Goal: Task Accomplishment & Management: Manage account settings

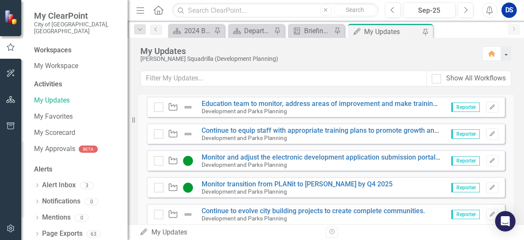
scroll to position [364, 0]
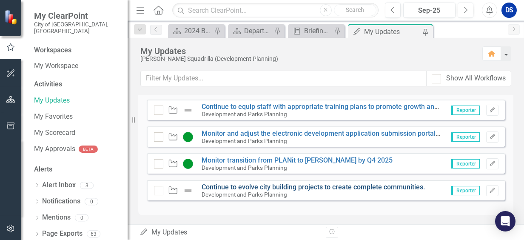
click at [271, 189] on link "Continue to evolve city building projects to create complete communities." at bounding box center [312, 187] width 223 height 8
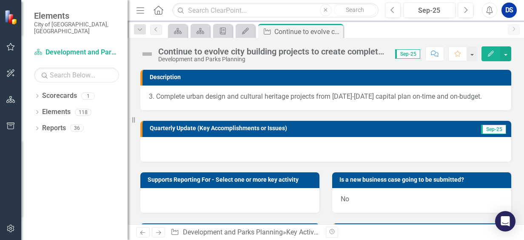
click at [145, 57] on img at bounding box center [147, 54] width 14 height 14
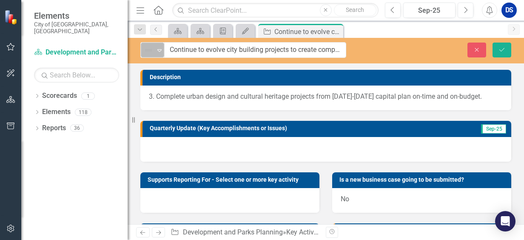
click at [160, 52] on icon "Expand" at bounding box center [159, 50] width 9 height 7
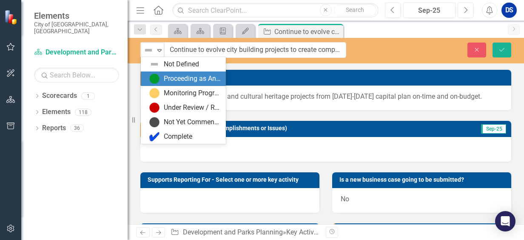
click at [167, 81] on div "Proceeding as Anticipated" at bounding box center [192, 79] width 57 height 10
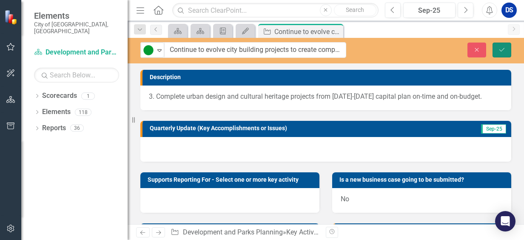
click at [505, 53] on button "Save" at bounding box center [501, 50] width 19 height 15
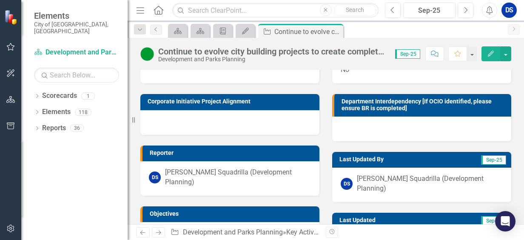
scroll to position [159, 0]
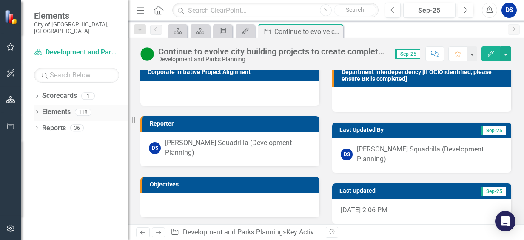
click at [63, 107] on link "Elements" at bounding box center [56, 112] width 28 height 10
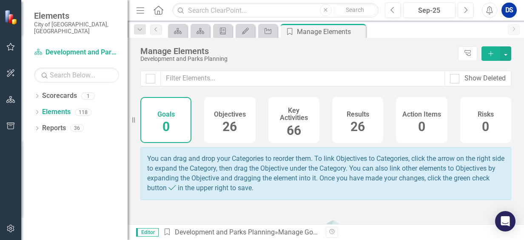
click at [220, 120] on div "Objectives 26" at bounding box center [229, 120] width 51 height 46
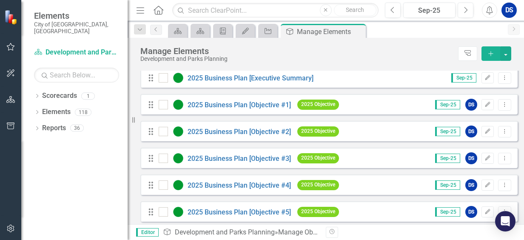
scroll to position [85, 0]
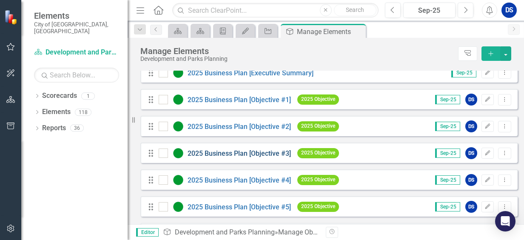
click at [230, 157] on link "2025 Business Plan [Objective #3]" at bounding box center [238, 153] width 103 height 8
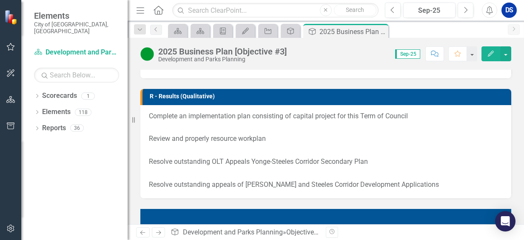
scroll to position [213, 0]
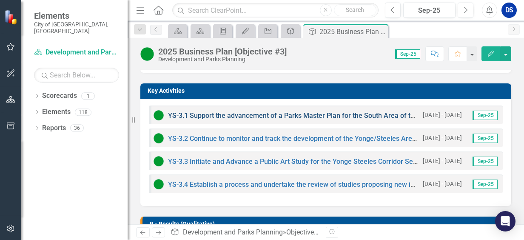
click at [349, 116] on link "YS-3.1 Support the advancement of a Parks Master Plan for the South Area of the…" at bounding box center [354, 115] width 372 height 8
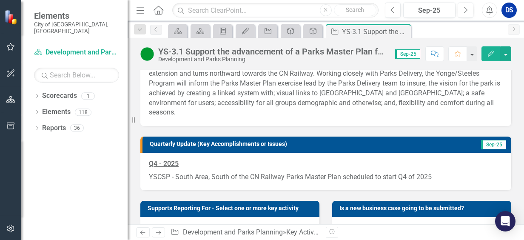
scroll to position [85, 0]
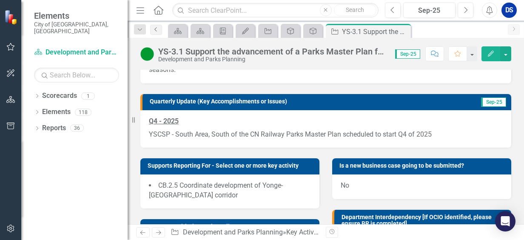
click at [156, 25] on link "Previous" at bounding box center [156, 30] width 12 height 10
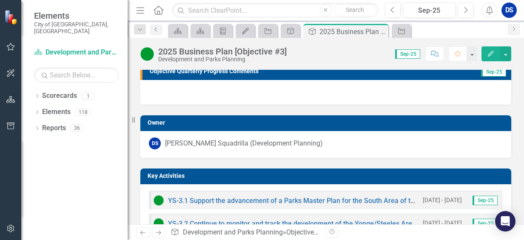
scroll to position [213, 0]
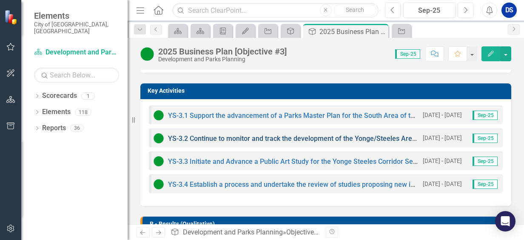
click at [247, 139] on link "YS-3.2 Continue to monitor and track the development of the Yonge/Steeles Area …" at bounding box center [332, 138] width 328 height 8
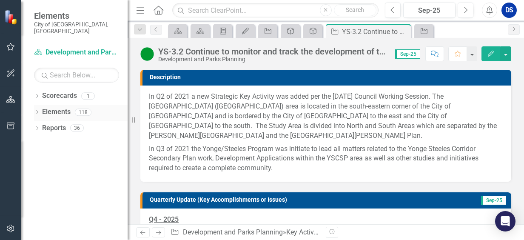
drag, startPoint x: 56, startPoint y: 108, endPoint x: 64, endPoint y: 109, distance: 8.1
click at [56, 108] on link "Elements" at bounding box center [56, 112] width 28 height 10
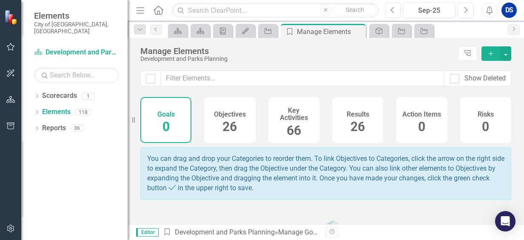
click at [229, 124] on span "26" at bounding box center [229, 126] width 14 height 15
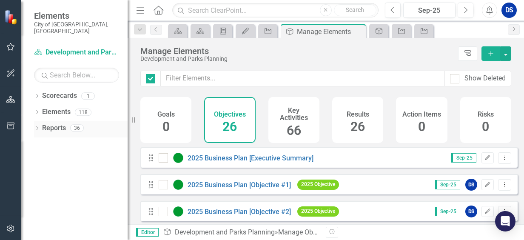
checkbox input "false"
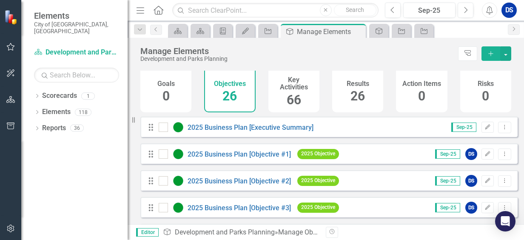
scroll to position [85, 0]
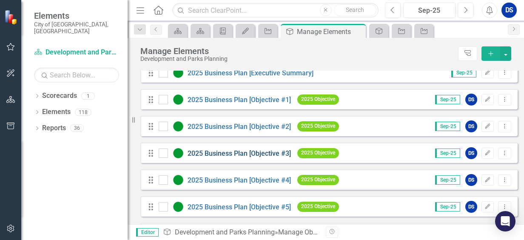
click at [260, 157] on link "2025 Business Plan [Objective #3]" at bounding box center [238, 153] width 103 height 8
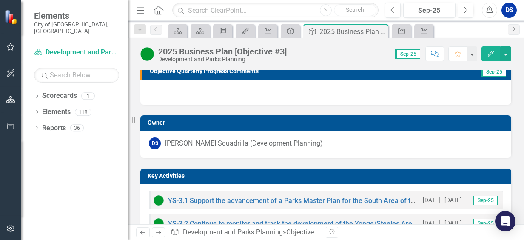
scroll to position [213, 0]
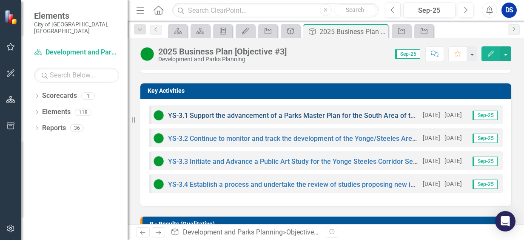
click at [307, 115] on link "YS-3.1 Support the advancement of a Parks Master Plan for the South Area of the…" at bounding box center [354, 115] width 372 height 8
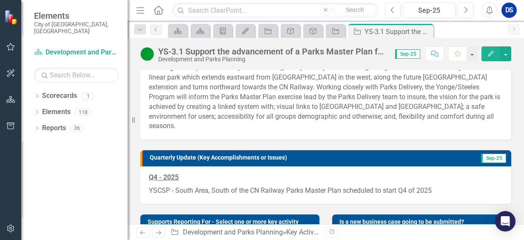
scroll to position [43, 0]
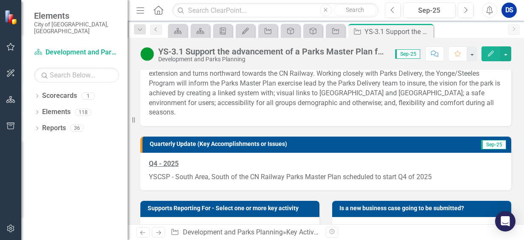
click at [152, 159] on strong "Q4 - 2025" at bounding box center [164, 163] width 30 height 8
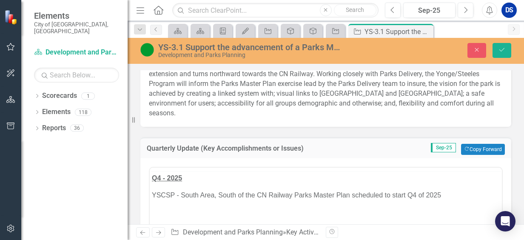
scroll to position [0, 0]
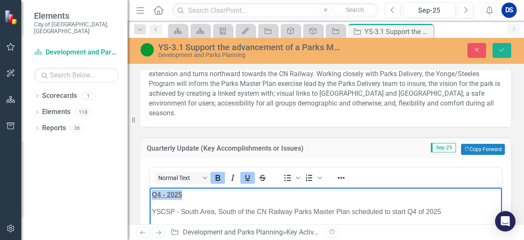
drag, startPoint x: 182, startPoint y: 192, endPoint x: 150, endPoint y: 190, distance: 32.0
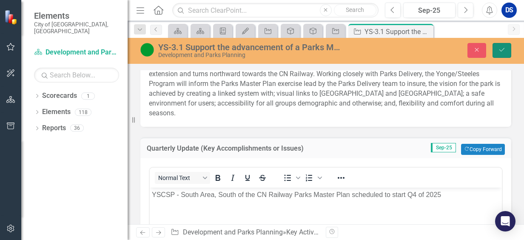
click at [502, 51] on icon "submit" at bounding box center [501, 49] width 5 height 3
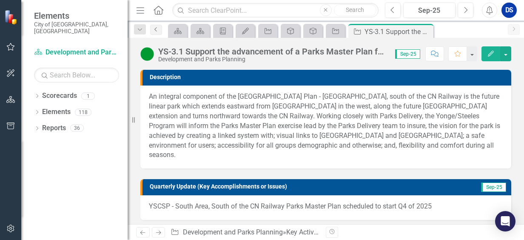
click at [155, 27] on icon "Previous" at bounding box center [156, 29] width 7 height 5
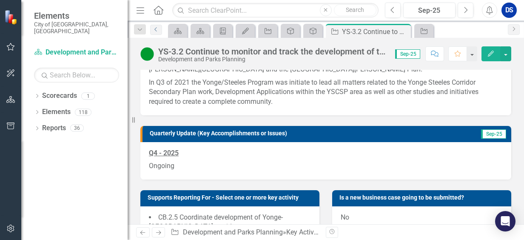
scroll to position [85, 0]
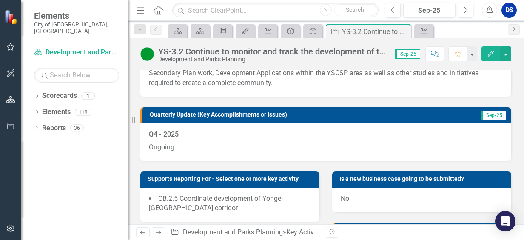
click at [191, 142] on p "Ongoing" at bounding box center [326, 146] width 354 height 11
click at [190, 141] on p "Ongoing" at bounding box center [326, 146] width 354 height 11
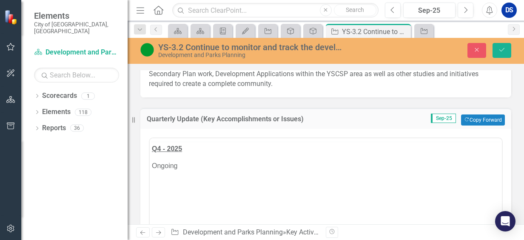
scroll to position [0, 0]
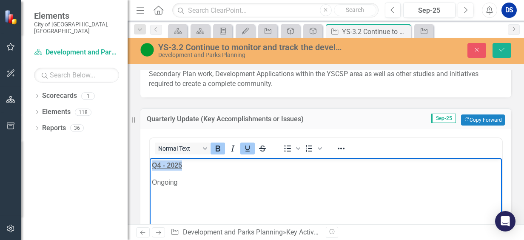
drag, startPoint x: 189, startPoint y: 167, endPoint x: 331, endPoint y: 174, distance: 142.2
click at [150, 165] on html "Q4 - 2025 Ongoing" at bounding box center [326, 222] width 352 height 128
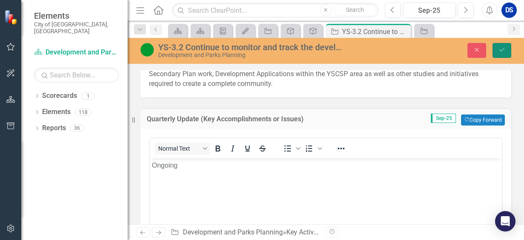
click at [507, 53] on button "Save" at bounding box center [501, 50] width 19 height 15
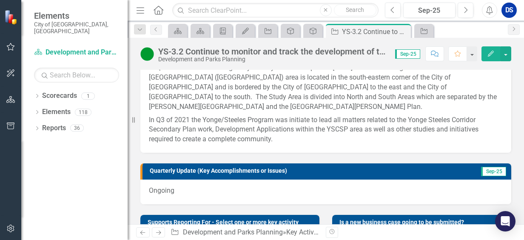
scroll to position [43, 0]
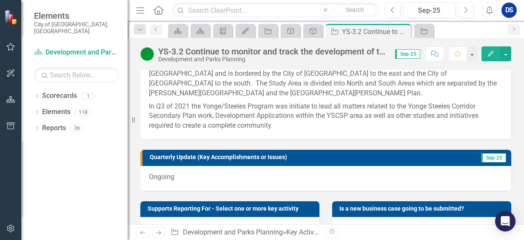
click at [184, 176] on p "Ongoing" at bounding box center [326, 177] width 354 height 10
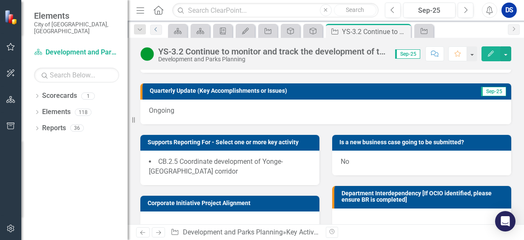
scroll to position [128, 0]
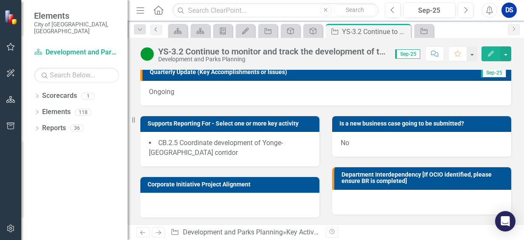
click at [159, 34] on link "Previous" at bounding box center [156, 30] width 12 height 10
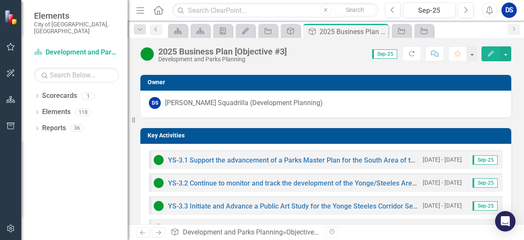
scroll to position [170, 0]
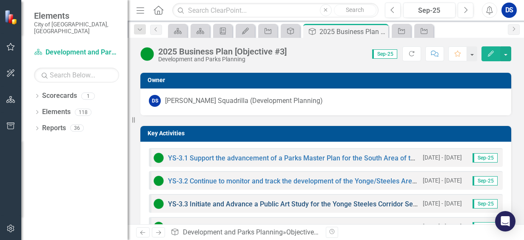
click at [235, 203] on link "YS-3.3 Initiate and Advance a Public Art Study for the Yonge Steeles Corridor S…" at bounding box center [416, 204] width 496 height 8
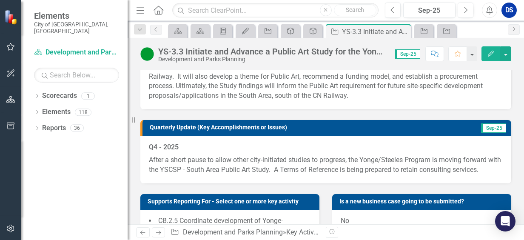
scroll to position [128, 0]
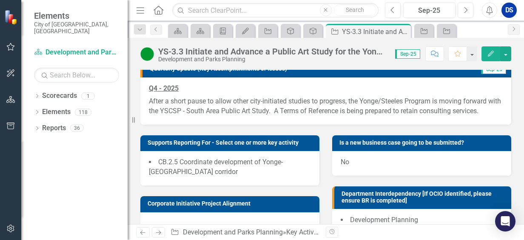
click at [213, 91] on p "Q4 - 2025" at bounding box center [326, 89] width 354 height 11
drag, startPoint x: 213, startPoint y: 90, endPoint x: 180, endPoint y: 83, distance: 33.4
click at [211, 89] on p "Q4 - 2025" at bounding box center [326, 89] width 354 height 11
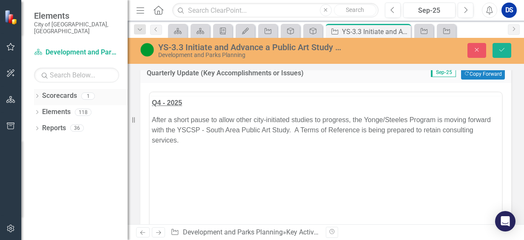
scroll to position [0, 0]
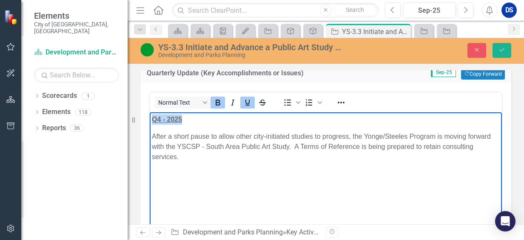
drag, startPoint x: 195, startPoint y: 122, endPoint x: 191, endPoint y: 118, distance: 5.4
click at [150, 116] on html "Q4 - 2025 After a short pause to allow other city-initiated studies to progress…" at bounding box center [326, 176] width 352 height 128
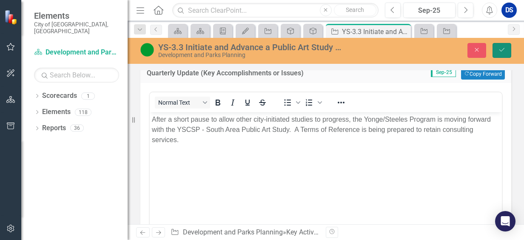
click at [504, 50] on icon "Save" at bounding box center [502, 50] width 8 height 6
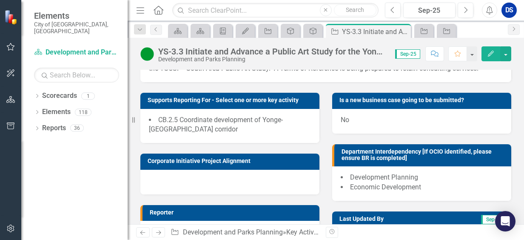
scroll to position [170, 0]
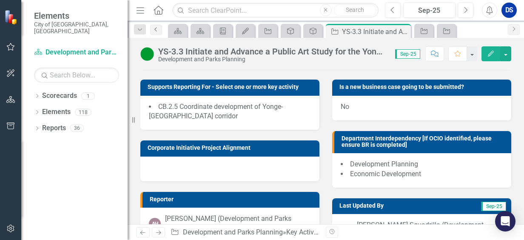
click at [157, 29] on icon "Previous" at bounding box center [156, 29] width 7 height 5
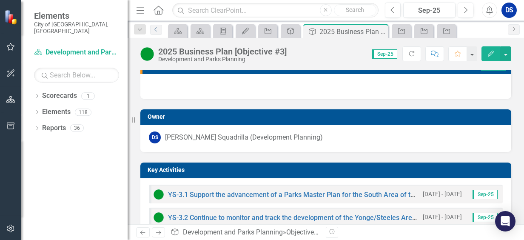
scroll to position [213, 0]
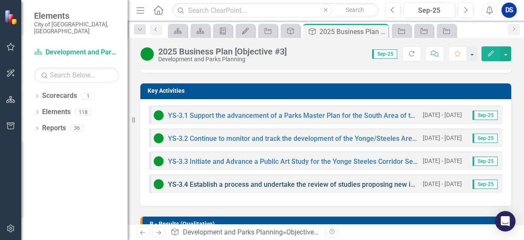
click at [198, 183] on link "YS-3.4 Establish a process and undertake the review of studies proposing new in…" at bounding box center [379, 184] width 423 height 8
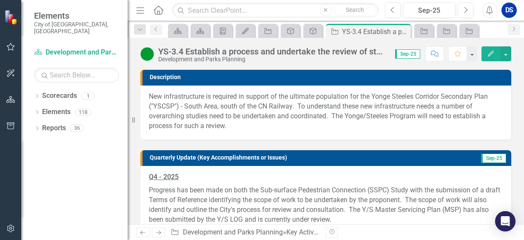
click at [190, 177] on p "Q4 - 2025" at bounding box center [326, 177] width 354 height 11
drag, startPoint x: 190, startPoint y: 177, endPoint x: 172, endPoint y: 173, distance: 18.8
click at [188, 176] on p "Q4 - 2025" at bounding box center [326, 177] width 354 height 11
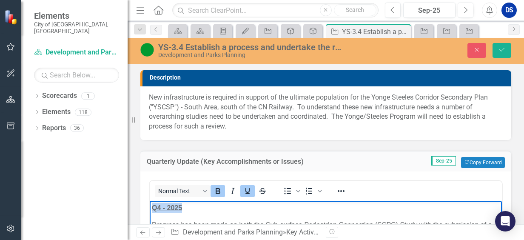
drag, startPoint x: 187, startPoint y: 210, endPoint x: 151, endPoint y: 201, distance: 37.1
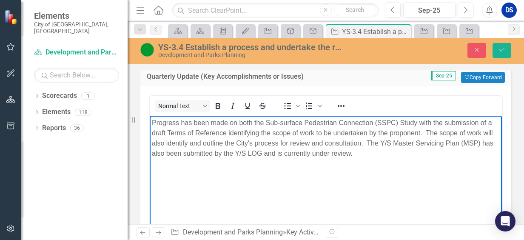
scroll to position [170, 0]
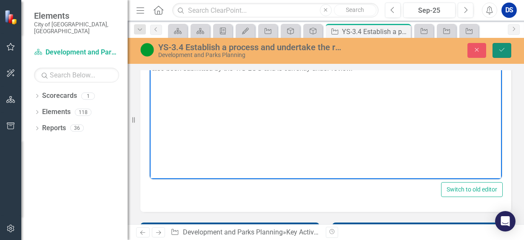
click at [498, 49] on icon "Save" at bounding box center [502, 50] width 8 height 6
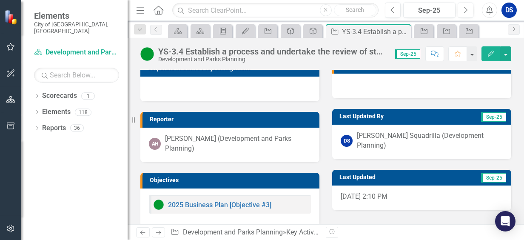
scroll to position [241, 0]
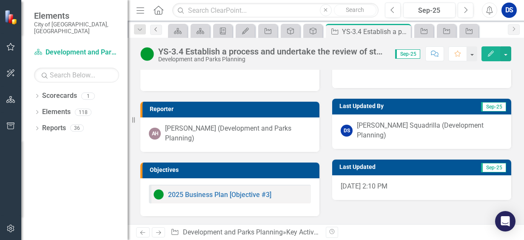
click at [158, 32] on link "Previous" at bounding box center [156, 30] width 12 height 10
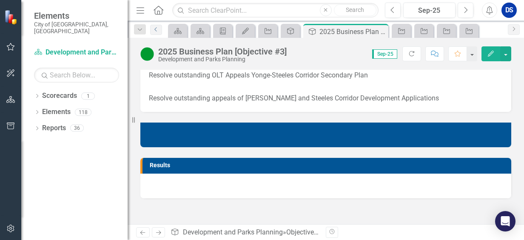
scroll to position [530, 0]
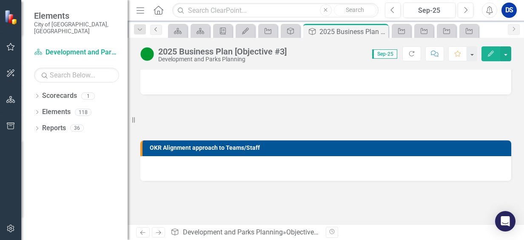
click at [157, 34] on link "Previous" at bounding box center [156, 30] width 12 height 10
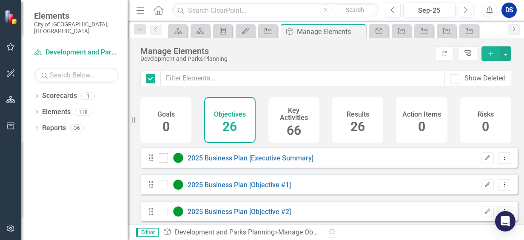
checkbox input "false"
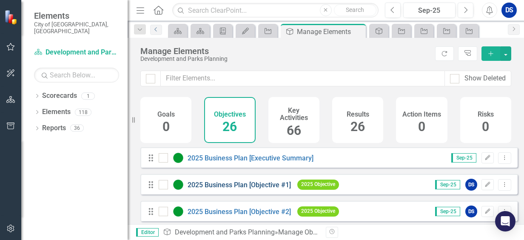
scroll to position [128, 0]
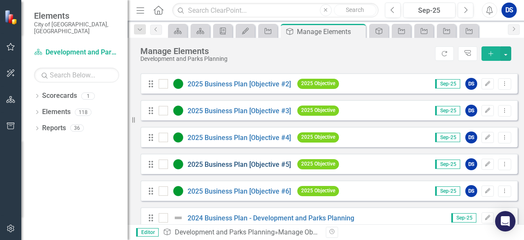
click at [228, 168] on link "2025 Business Plan [Objective #5]" at bounding box center [238, 164] width 103 height 8
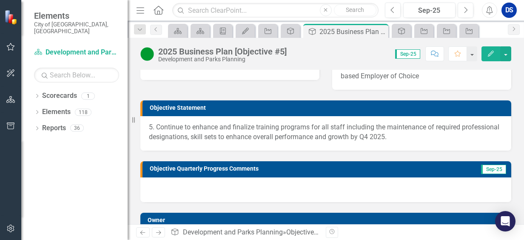
scroll to position [43, 0]
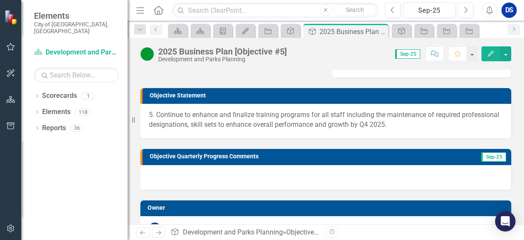
click at [236, 176] on div at bounding box center [325, 177] width 371 height 25
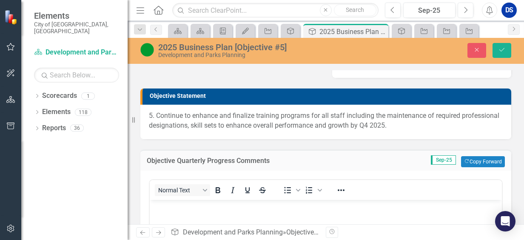
scroll to position [0, 0]
click at [465, 159] on button "Copy Forward Copy Forward" at bounding box center [483, 161] width 44 height 11
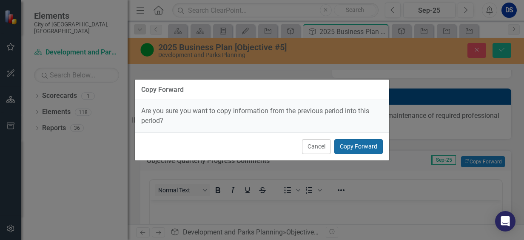
click at [358, 145] on button "Copy Forward" at bounding box center [358, 146] width 48 height 15
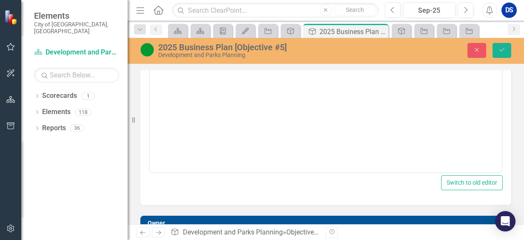
scroll to position [170, 0]
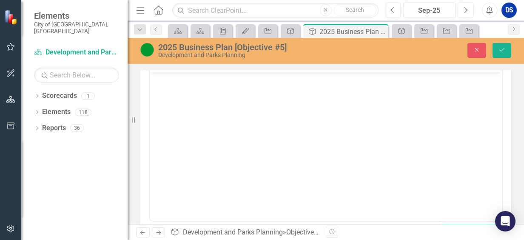
drag, startPoint x: 275, startPoint y: 132, endPoint x: 458, endPoint y: 76, distance: 192.1
click at [275, 132] on body "Rich Text Area. Press ALT-0 for help." at bounding box center [326, 136] width 352 height 128
click at [397, 9] on button "Previous" at bounding box center [393, 10] width 16 height 15
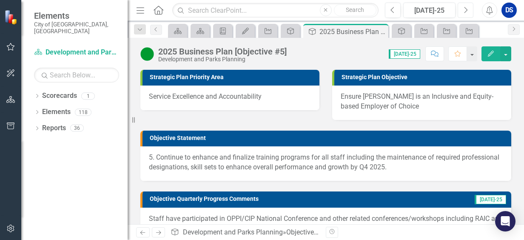
click at [469, 11] on button "Next" at bounding box center [465, 10] width 16 height 15
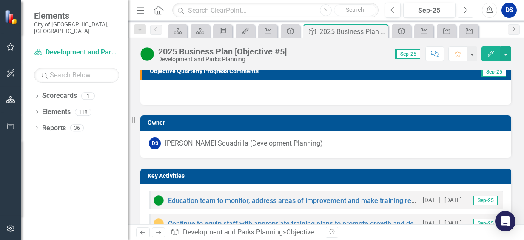
scroll to position [213, 0]
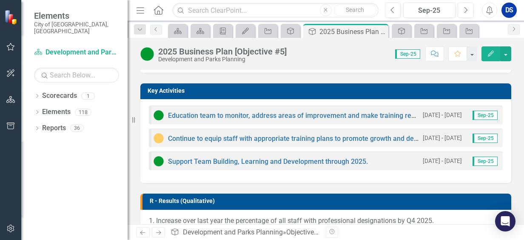
click at [156, 139] on img at bounding box center [158, 138] width 10 height 10
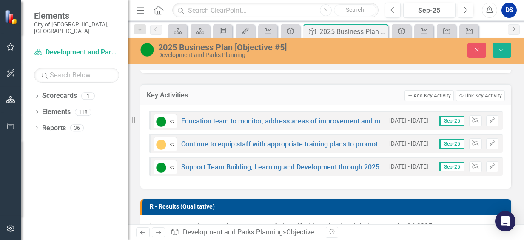
click at [188, 139] on div "Monitoring Progress Expand Continue to equip staff with appropriate training pl…" at bounding box center [268, 143] width 231 height 15
click at [216, 142] on link "Continue to equip staff with appropriate training plans to promote growth and d…" at bounding box center [339, 144] width 316 height 8
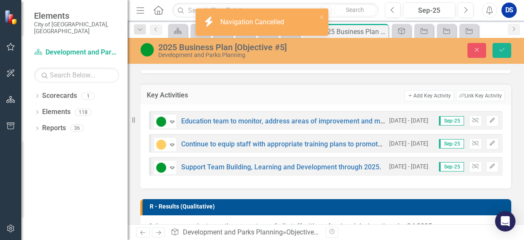
click at [505, 57] on div "2025 Business Plan [Objective #5] Development and Parks Planning Close Save" at bounding box center [326, 50] width 396 height 16
click at [502, 53] on icon "Save" at bounding box center [502, 50] width 8 height 6
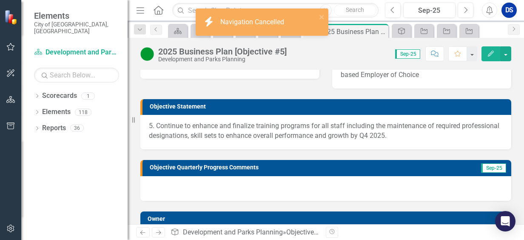
scroll to position [85, 0]
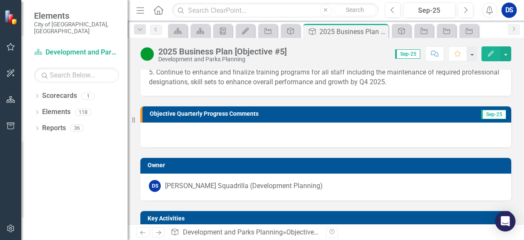
click at [325, 123] on div at bounding box center [325, 134] width 371 height 25
click at [315, 133] on div at bounding box center [325, 134] width 371 height 25
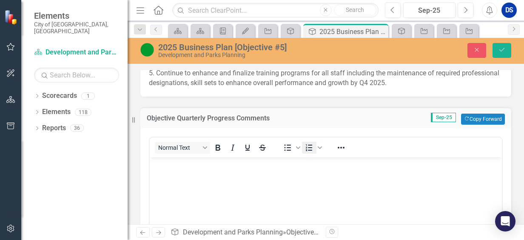
scroll to position [0, 0]
click at [286, 182] on body "Rich Text Area. Press ALT-0 for help." at bounding box center [326, 221] width 352 height 128
click at [464, 118] on icon "Copy Forward" at bounding box center [467, 118] width 6 height 5
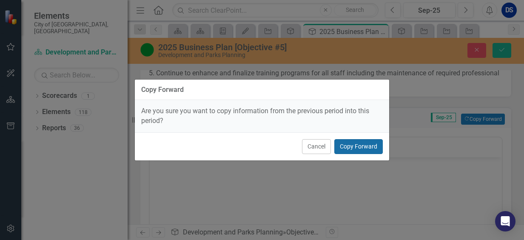
click at [367, 145] on button "Copy Forward" at bounding box center [358, 146] width 48 height 15
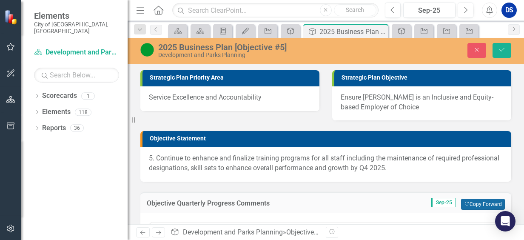
scroll to position [128, 0]
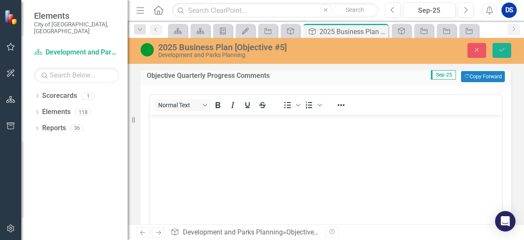
click at [187, 134] on body "Rich Text Area. Press ALT-0 for help." at bounding box center [326, 178] width 352 height 128
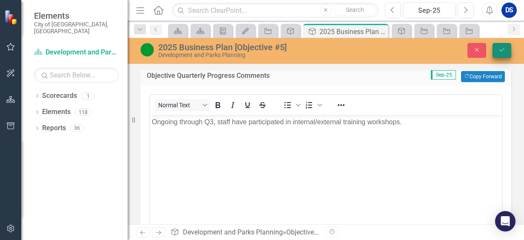
click at [501, 46] on button "Save" at bounding box center [501, 50] width 19 height 15
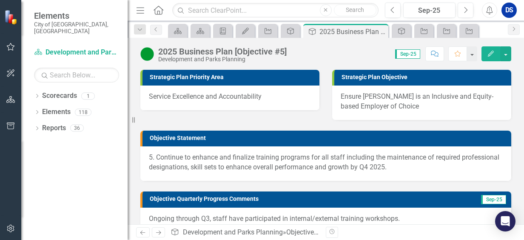
scroll to position [85, 0]
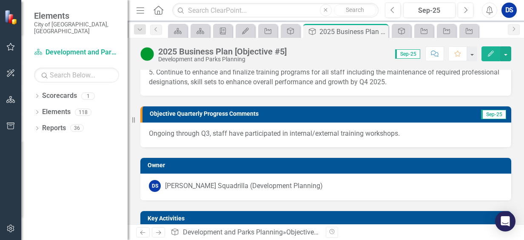
click at [205, 139] on div "Ongoing through Q3, staff have participated in internal/external training works…" at bounding box center [325, 134] width 371 height 25
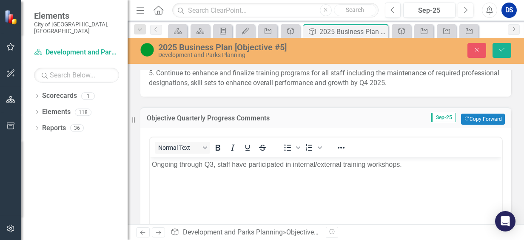
scroll to position [0, 0]
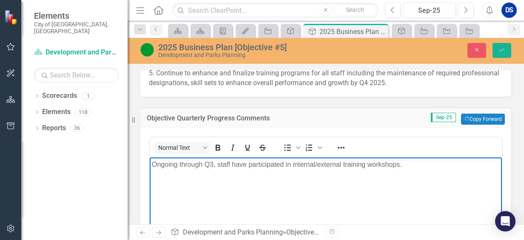
click at [202, 163] on p "Ongoing through Q3, staff have participated in internal/external training works…" at bounding box center [326, 164] width 348 height 10
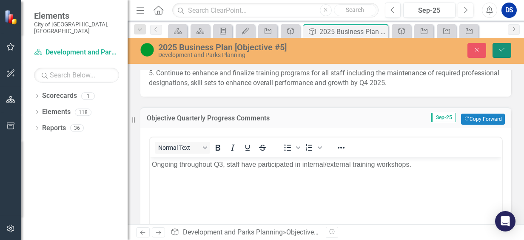
click at [505, 51] on icon "Save" at bounding box center [502, 50] width 8 height 6
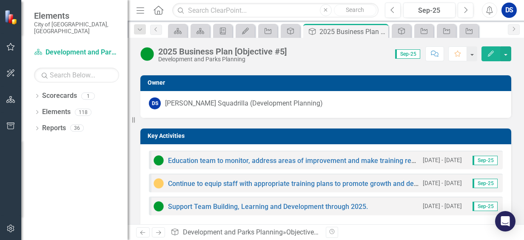
scroll to position [213, 0]
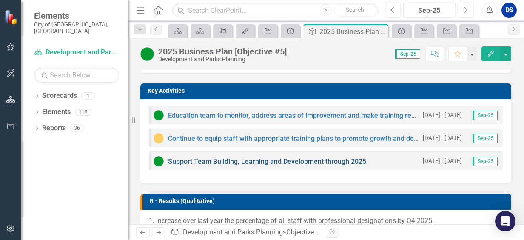
click at [263, 159] on link "Support Team Building, Learning and Development through 2025." at bounding box center [268, 161] width 200 height 8
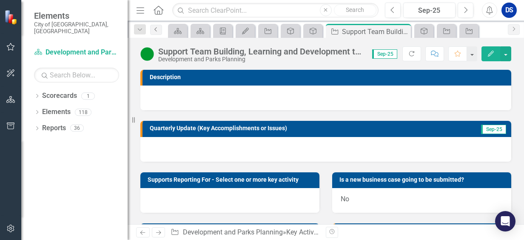
click at [157, 31] on icon "Previous" at bounding box center [156, 29] width 7 height 5
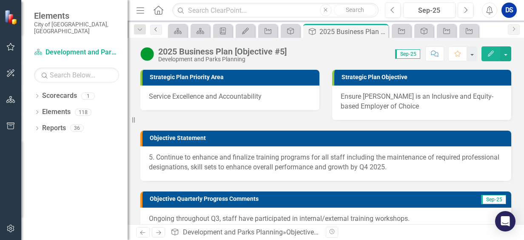
click at [157, 29] on icon "Previous" at bounding box center [156, 29] width 7 height 5
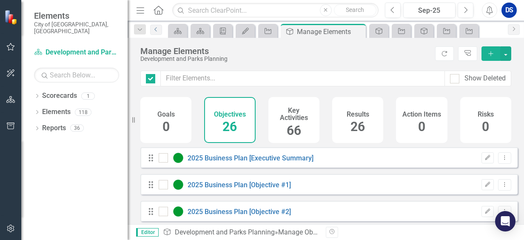
checkbox input "false"
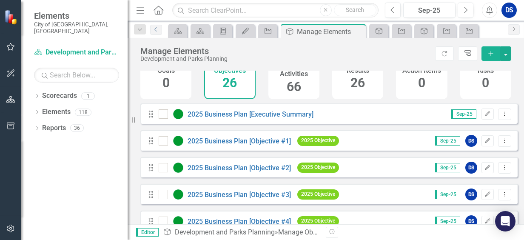
scroll to position [85, 0]
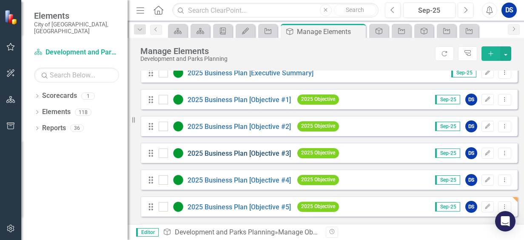
click at [238, 157] on link "2025 Business Plan [Objective #3]" at bounding box center [238, 153] width 103 height 8
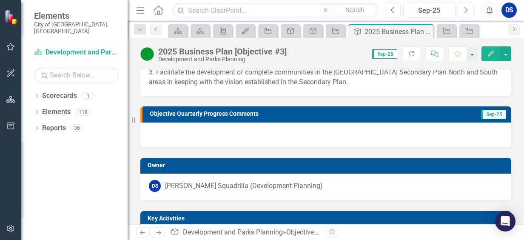
scroll to position [213, 0]
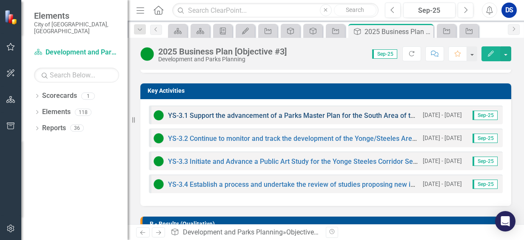
click at [252, 117] on link "YS-3.1 Support the advancement of a Parks Master Plan for the South Area of the…" at bounding box center [354, 115] width 372 height 8
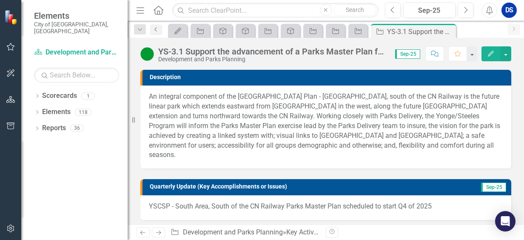
click at [158, 31] on icon "Previous" at bounding box center [156, 29] width 7 height 5
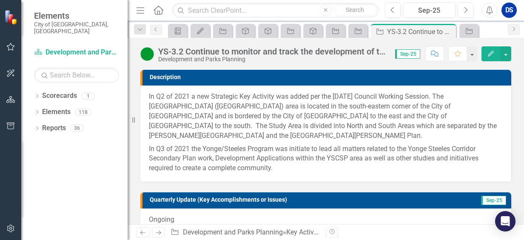
click at [156, 37] on div "Dropdown Search Scorecard 2024 Business Plan Quarterly Dashboard Pin Scorecard …" at bounding box center [326, 29] width 396 height 17
click at [156, 30] on icon "Previous" at bounding box center [156, 29] width 7 height 5
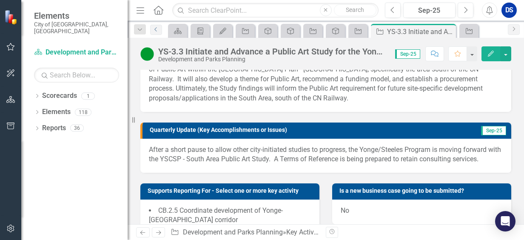
scroll to position [128, 0]
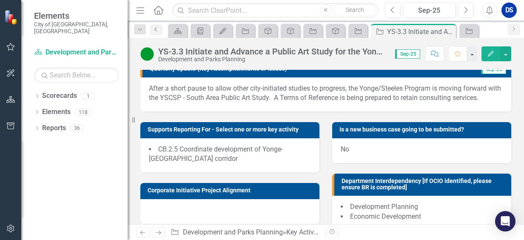
click at [152, 30] on link "Previous" at bounding box center [156, 30] width 12 height 10
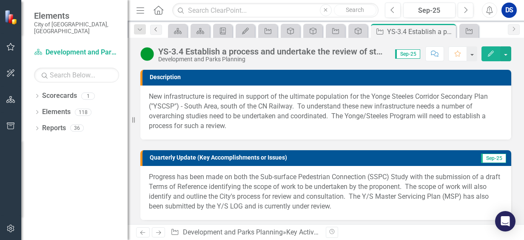
click at [160, 30] on link "Previous" at bounding box center [156, 30] width 12 height 10
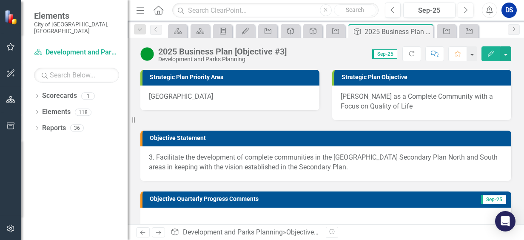
click at [408, 172] on div "3. Facilitate the development of complete communities in the [GEOGRAPHIC_DATA] …" at bounding box center [325, 163] width 371 height 34
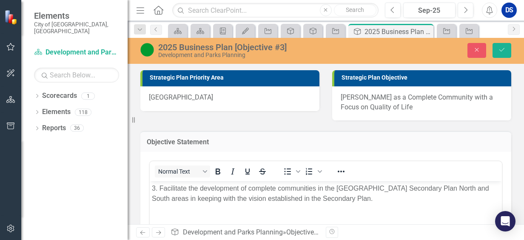
drag, startPoint x: 159, startPoint y: 187, endPoint x: 169, endPoint y: 181, distance: 11.8
click at [159, 187] on span "3. Facilitate the development of complete communities in the [GEOGRAPHIC_DATA] …" at bounding box center [320, 192] width 337 height 17
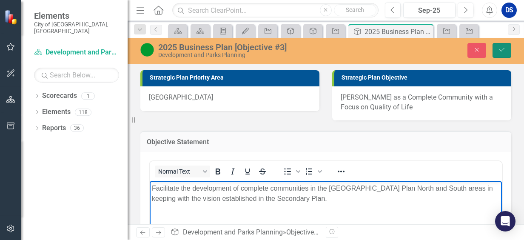
click at [504, 54] on button "Save" at bounding box center [501, 50] width 19 height 15
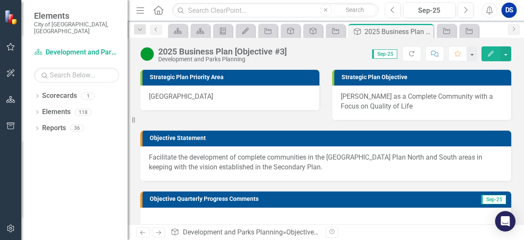
click at [158, 157] on span "Facilitate the development of complete communities in the [GEOGRAPHIC_DATA] Pla…" at bounding box center [315, 162] width 333 height 18
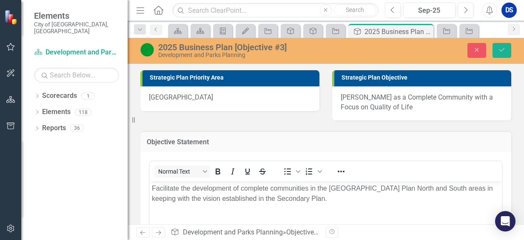
click at [152, 189] on span "Facilitate the development of complete communities in the [GEOGRAPHIC_DATA] Pla…" at bounding box center [322, 192] width 341 height 17
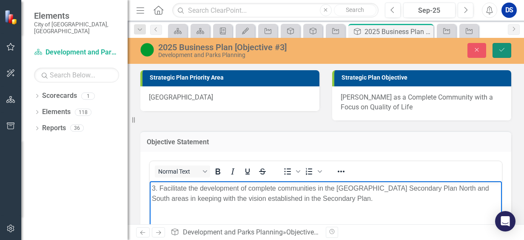
click at [502, 50] on icon "Save" at bounding box center [502, 50] width 8 height 6
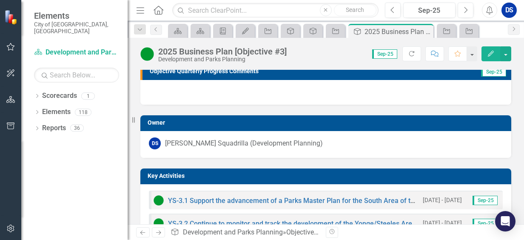
scroll to position [213, 0]
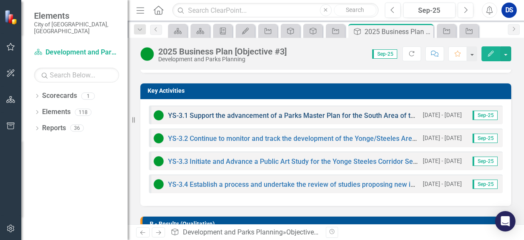
click at [326, 114] on link "YS-3.1 Support the advancement of a Parks Master Plan for the South Area of the…" at bounding box center [354, 115] width 372 height 8
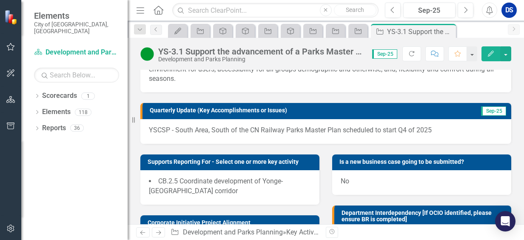
scroll to position [128, 0]
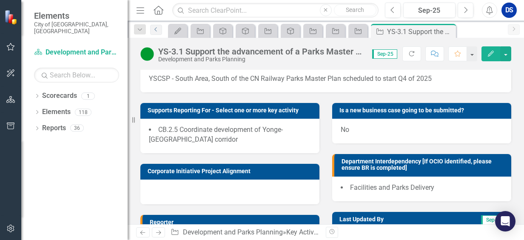
drag, startPoint x: 157, startPoint y: 28, endPoint x: 167, endPoint y: 33, distance: 10.3
click at [157, 28] on icon "Previous" at bounding box center [156, 29] width 7 height 5
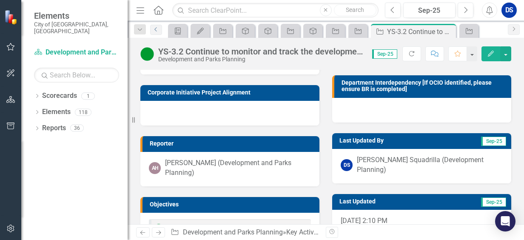
scroll to position [254, 0]
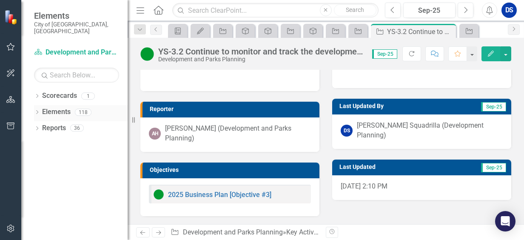
click at [55, 107] on link "Elements" at bounding box center [56, 112] width 28 height 10
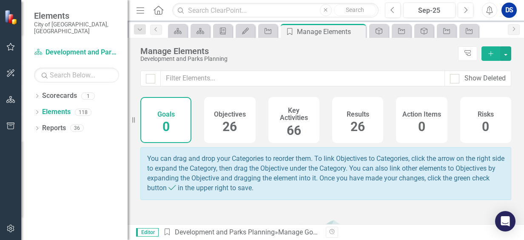
click at [222, 121] on span "26" at bounding box center [229, 126] width 14 height 15
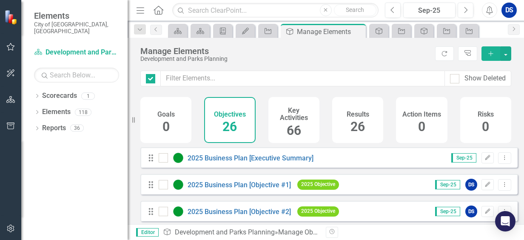
checkbox input "false"
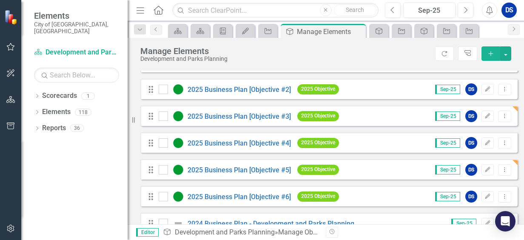
scroll to position [128, 0]
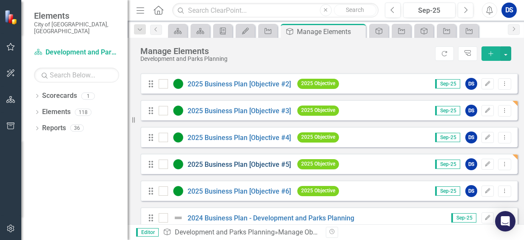
click at [255, 168] on link "2025 Business Plan [Objective #5]" at bounding box center [238, 164] width 103 height 8
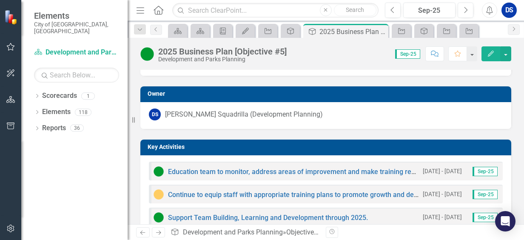
scroll to position [170, 0]
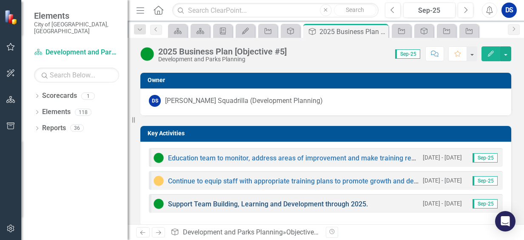
click at [285, 203] on link "Support Team Building, Learning and Development through 2025." at bounding box center [268, 204] width 200 height 8
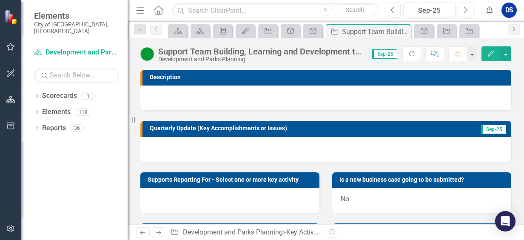
click at [206, 152] on div at bounding box center [325, 149] width 371 height 25
click at [206, 151] on div at bounding box center [325, 149] width 371 height 25
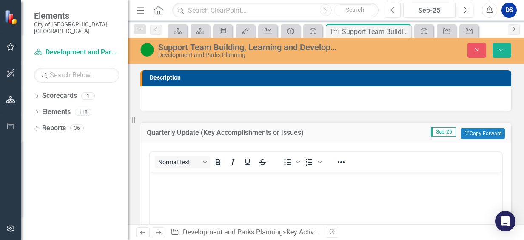
click at [184, 181] on p "Rich Text Area. Press ALT-0 for help." at bounding box center [326, 178] width 348 height 10
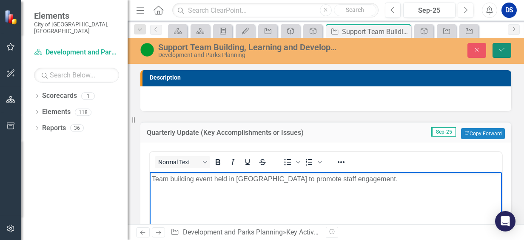
click at [505, 51] on icon "Save" at bounding box center [502, 50] width 8 height 6
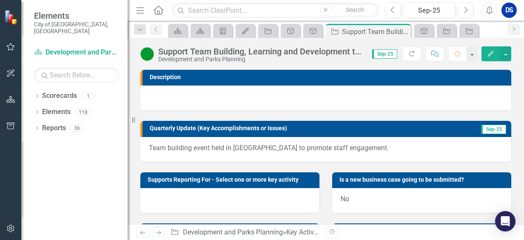
click at [251, 152] on p "Team building event held in [GEOGRAPHIC_DATA] to promote staff engagement." at bounding box center [326, 148] width 354 height 10
click at [252, 153] on div "Team building event held in [GEOGRAPHIC_DATA] to promote staff engagement." at bounding box center [325, 149] width 371 height 25
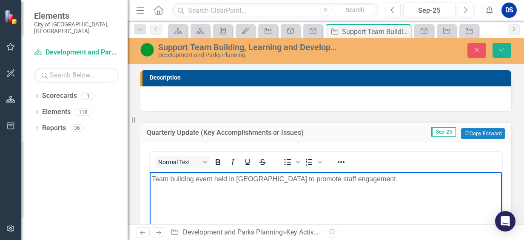
click at [343, 177] on p "Team building event held in [GEOGRAPHIC_DATA] to promote staff engagement." at bounding box center [326, 178] width 348 height 10
click at [496, 48] on button "Save" at bounding box center [501, 50] width 19 height 15
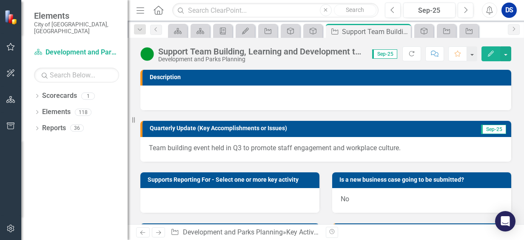
click at [255, 147] on p "Team building event held in Q3 to promote staff engagement and workplace cultur…" at bounding box center [326, 148] width 354 height 10
click at [255, 152] on p "Team building event held in Q3 to promote staff engagement and workplace cultur…" at bounding box center [326, 148] width 354 height 10
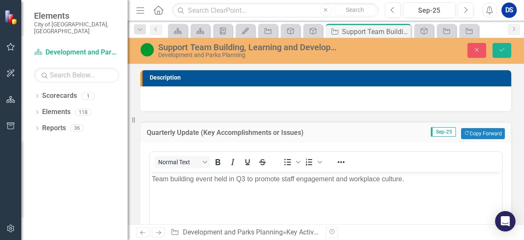
drag, startPoint x: 255, startPoint y: 177, endPoint x: 317, endPoint y: 185, distance: 62.1
click at [260, 176] on p "Team building event held in Q3 to promote staff engagement and workplace cultur…" at bounding box center [326, 178] width 348 height 10
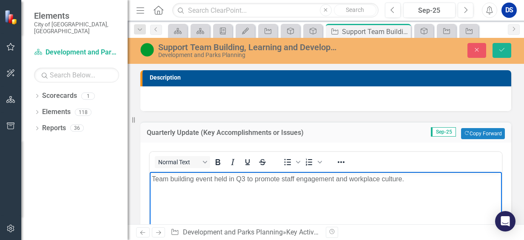
click at [347, 177] on p "Team building event held in Q3 to promote staff engagement and workplace cultur…" at bounding box center [326, 178] width 348 height 10
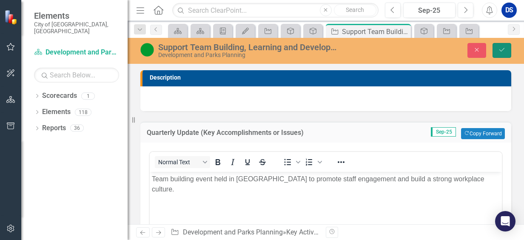
click at [501, 47] on icon "Save" at bounding box center [502, 50] width 8 height 6
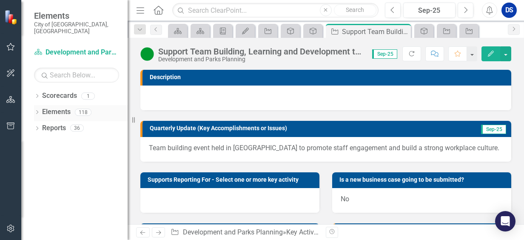
click at [59, 107] on link "Elements" at bounding box center [56, 112] width 28 height 10
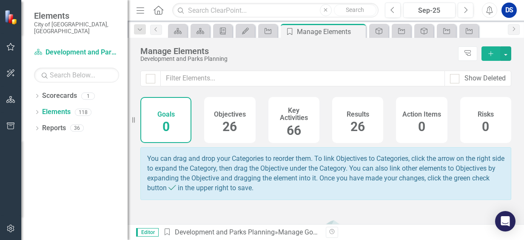
click at [214, 123] on div "Objectives 26" at bounding box center [229, 120] width 51 height 46
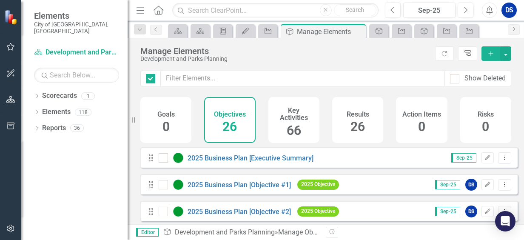
checkbox input "false"
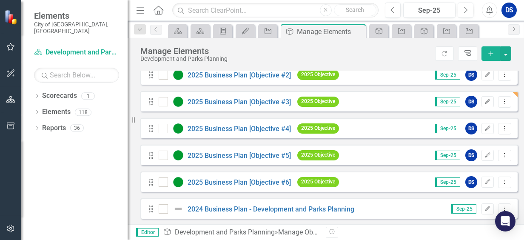
scroll to position [213, 0]
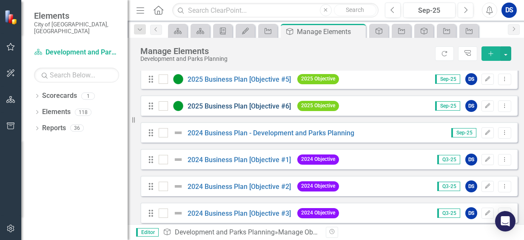
click at [246, 110] on link "2025 Business Plan [Objective #6]" at bounding box center [238, 106] width 103 height 8
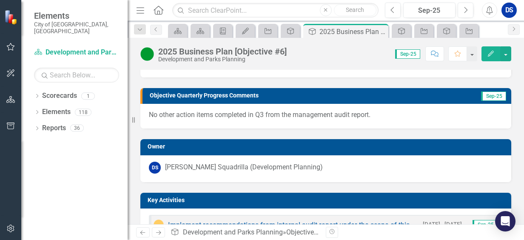
scroll to position [128, 0]
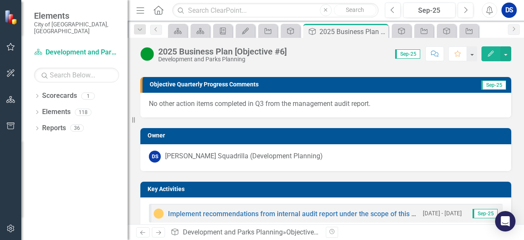
click at [390, 100] on p "No other action items completed in Q3 from the management audit report." at bounding box center [326, 104] width 354 height 10
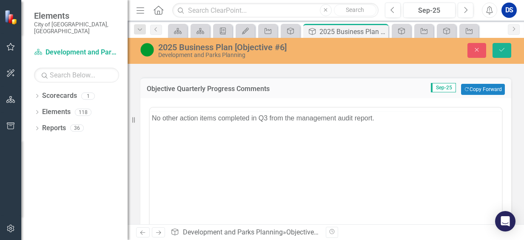
scroll to position [0, 0]
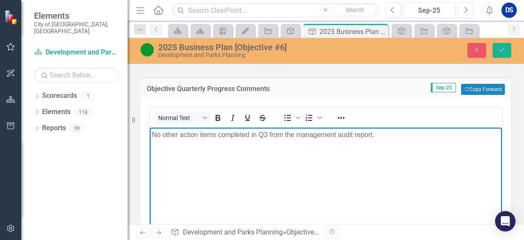
drag, startPoint x: 376, startPoint y: 134, endPoint x: 386, endPoint y: 137, distance: 10.6
click at [375, 134] on p "No other action items completed in Q3 from the management audit report." at bounding box center [326, 135] width 348 height 10
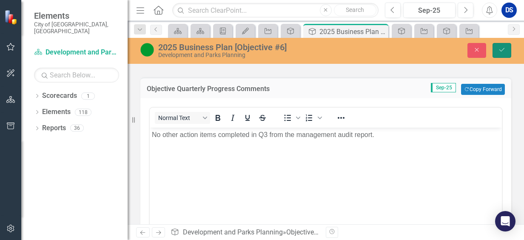
click at [505, 50] on icon "Save" at bounding box center [502, 50] width 8 height 6
